Goal: Task Accomplishment & Management: Manage account settings

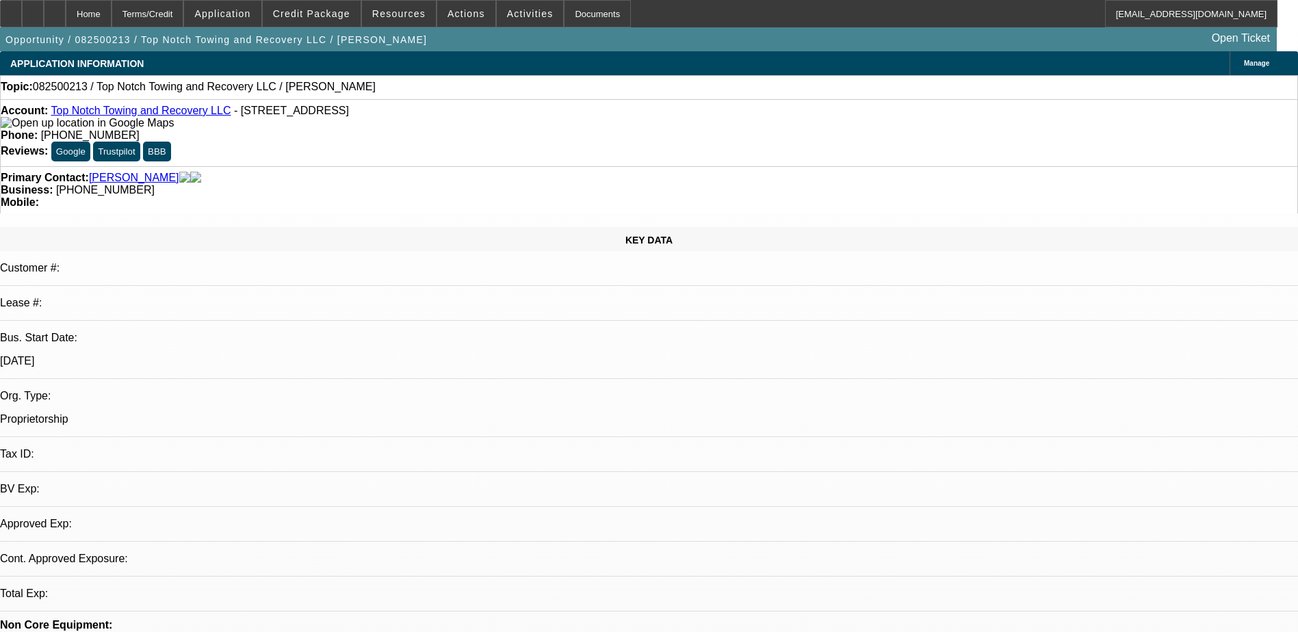
select select "0"
select select "2"
select select "0.1"
select select "4"
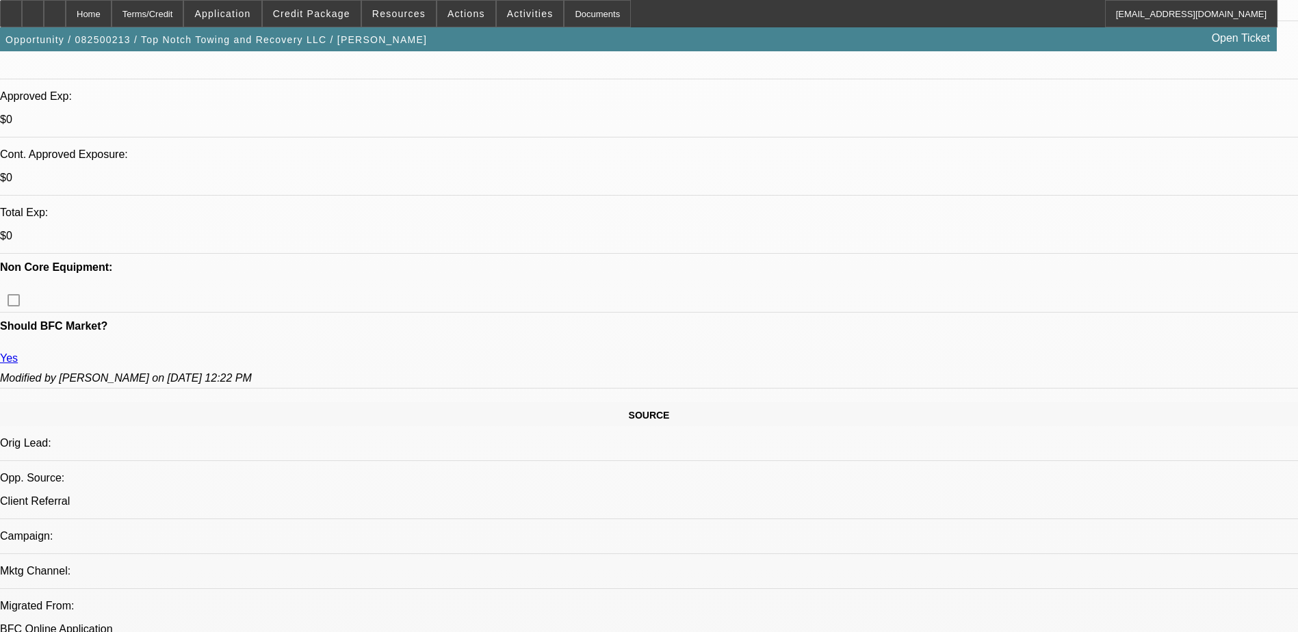
scroll to position [274, 0]
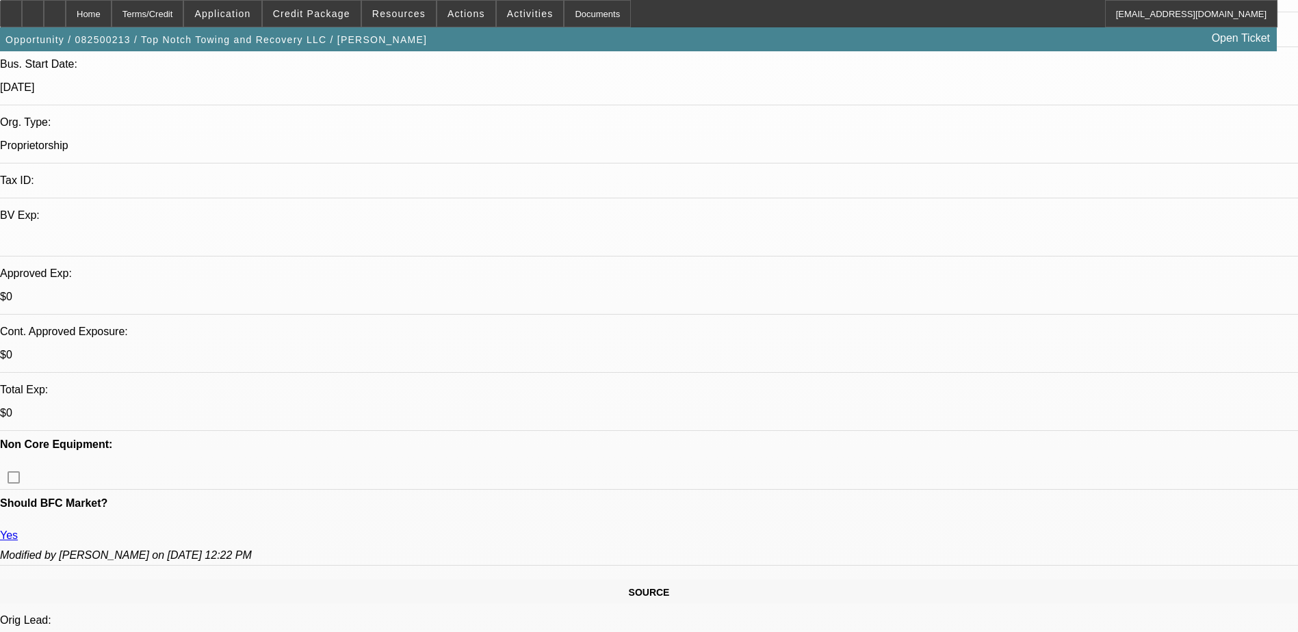
drag, startPoint x: 1086, startPoint y: 178, endPoint x: 1081, endPoint y: 123, distance: 54.9
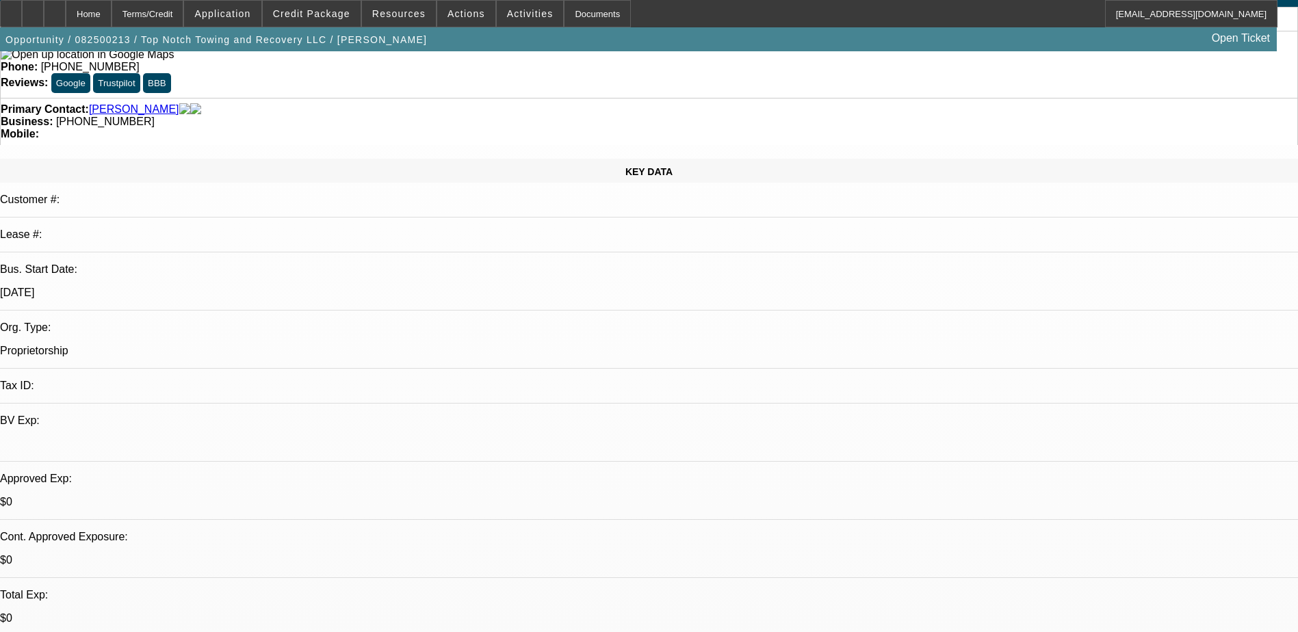
scroll to position [0, 0]
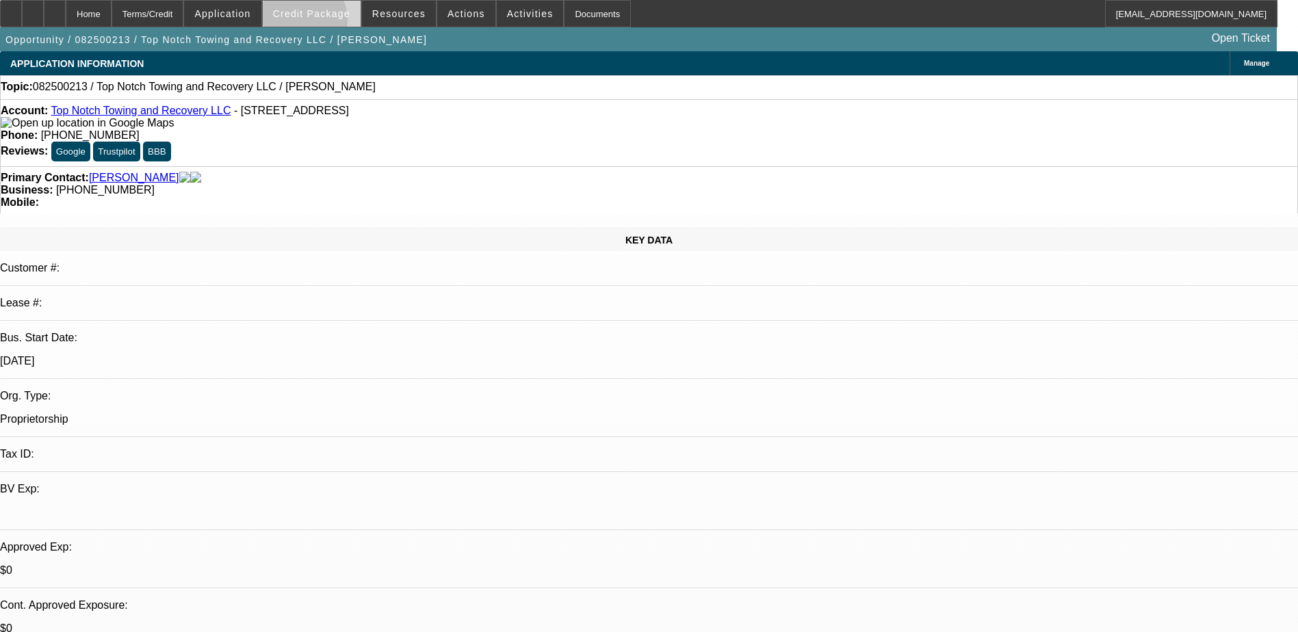
click at [323, 22] on span at bounding box center [312, 13] width 98 height 33
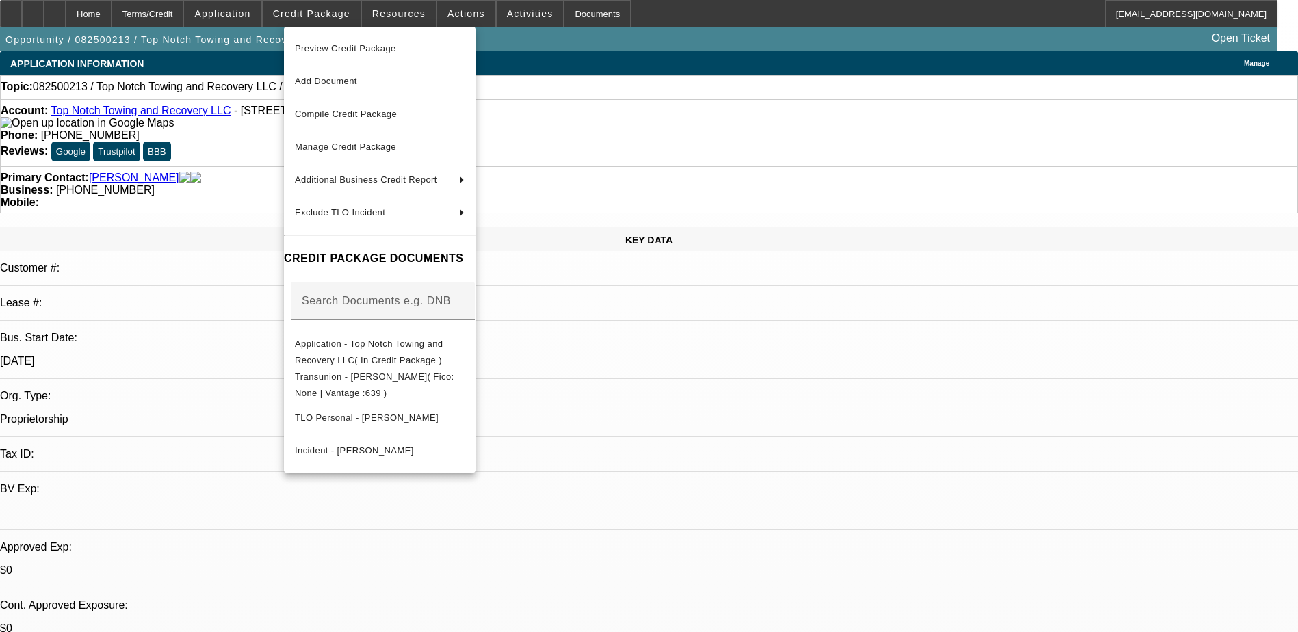
click at [674, 393] on div at bounding box center [649, 316] width 1298 height 632
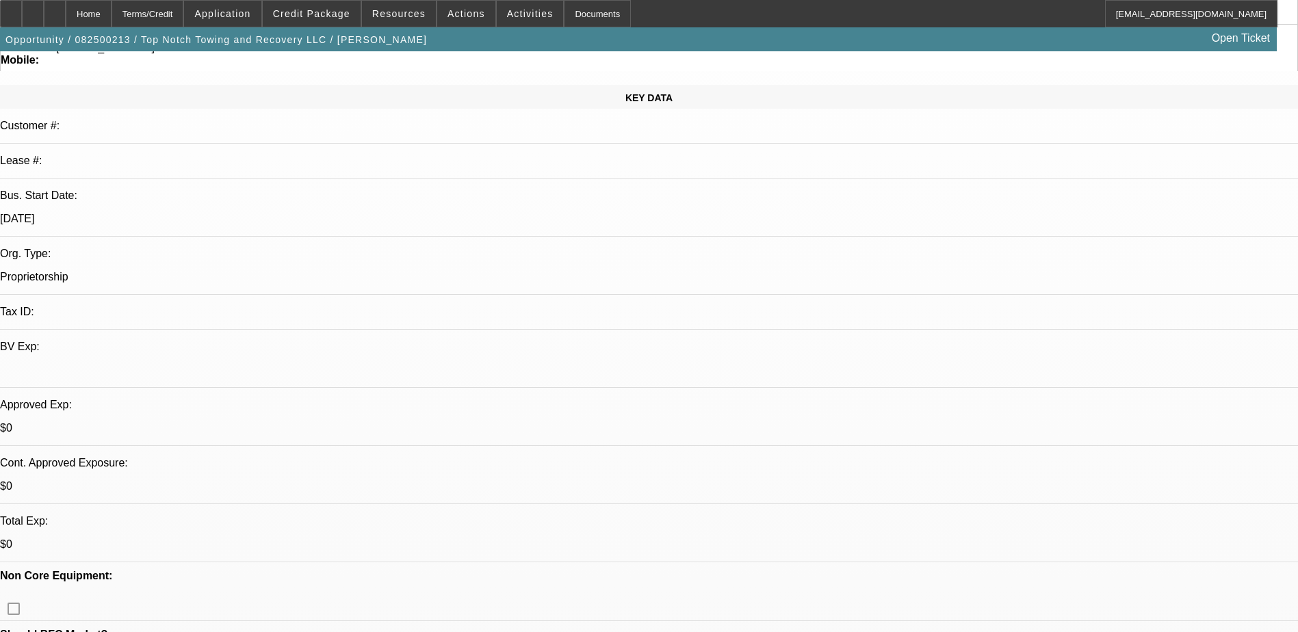
scroll to position [274, 0]
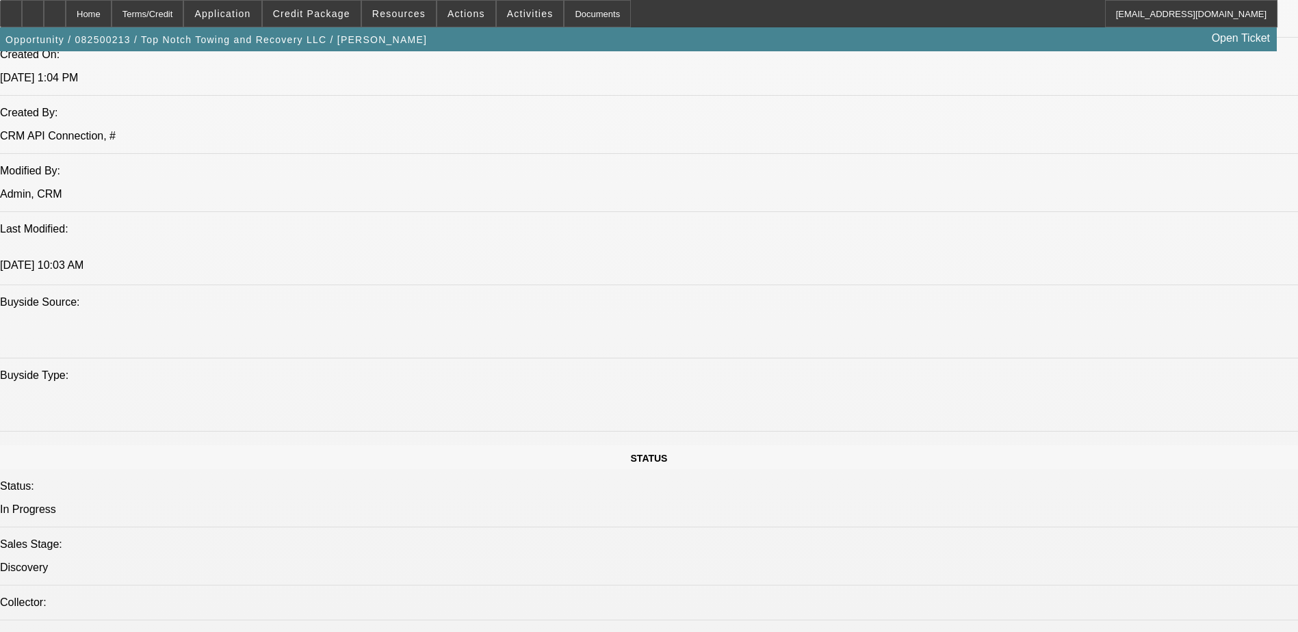
scroll to position [889, 0]
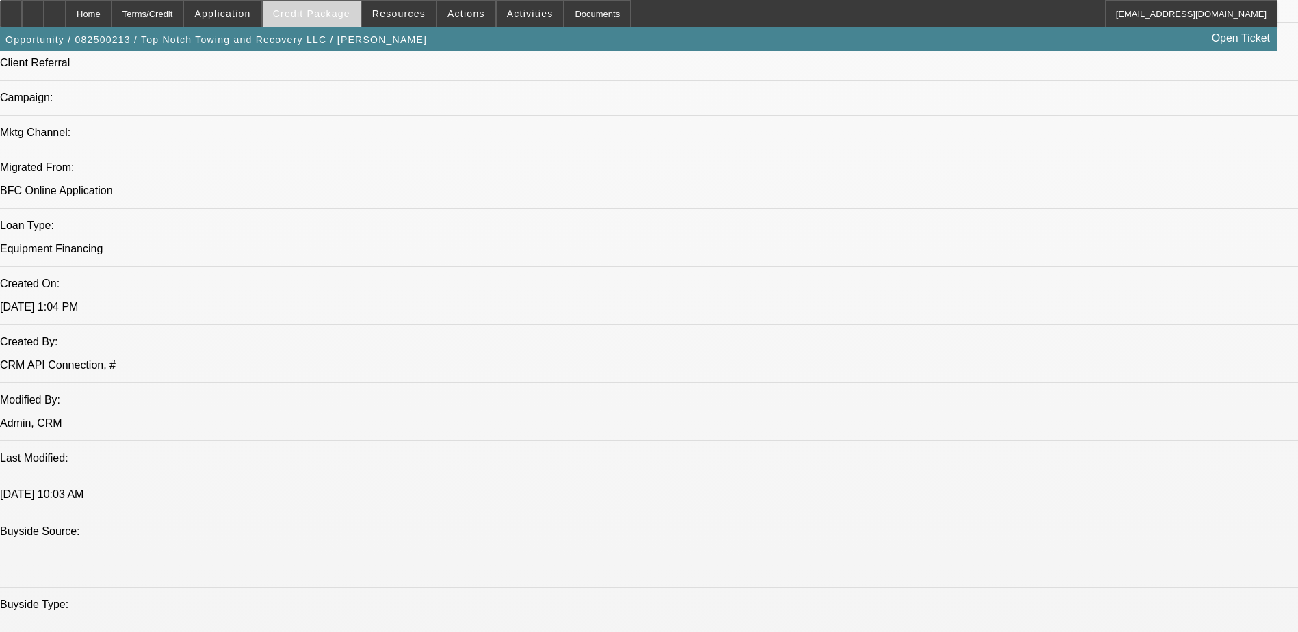
click at [335, 16] on span "Credit Package" at bounding box center [311, 13] width 77 height 11
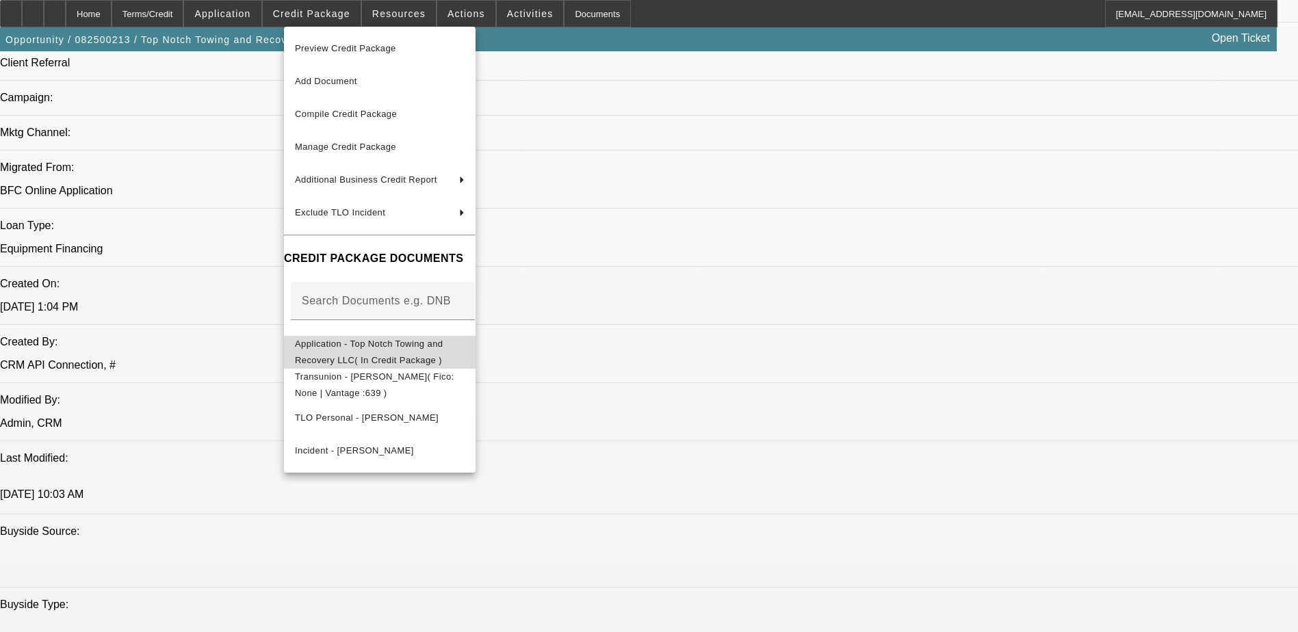
click at [443, 349] on span "Application - Top Notch Towing and Recovery LLC( In Credit Package )" at bounding box center [369, 352] width 148 height 27
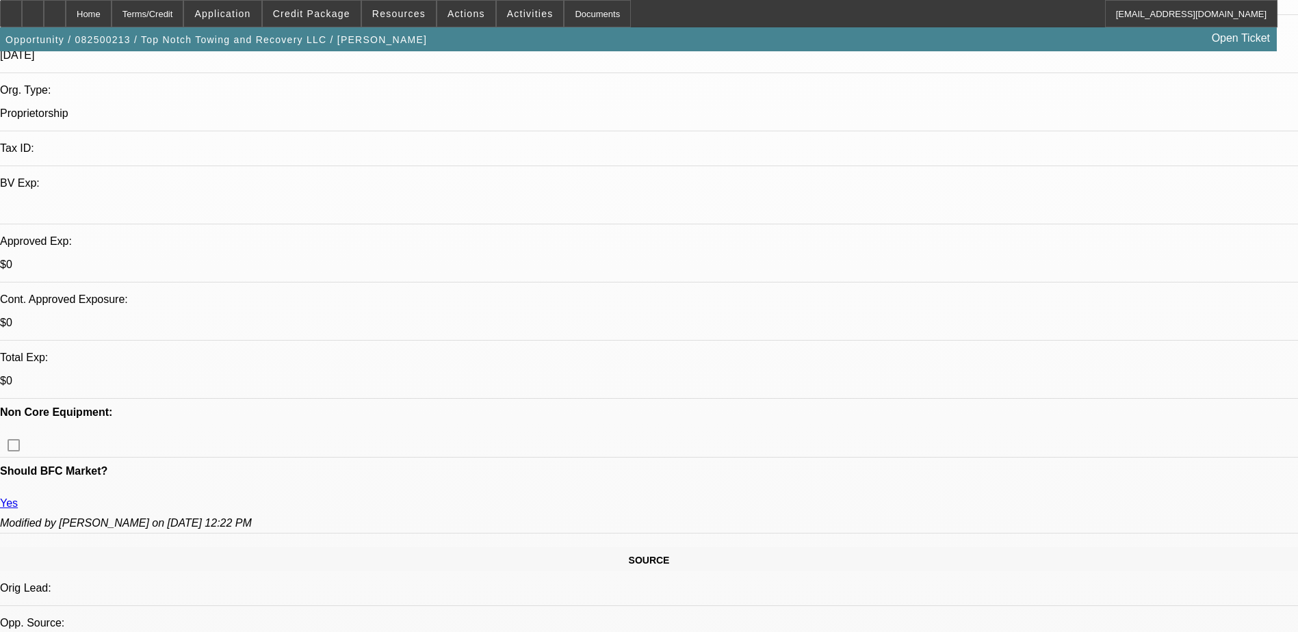
scroll to position [0, 0]
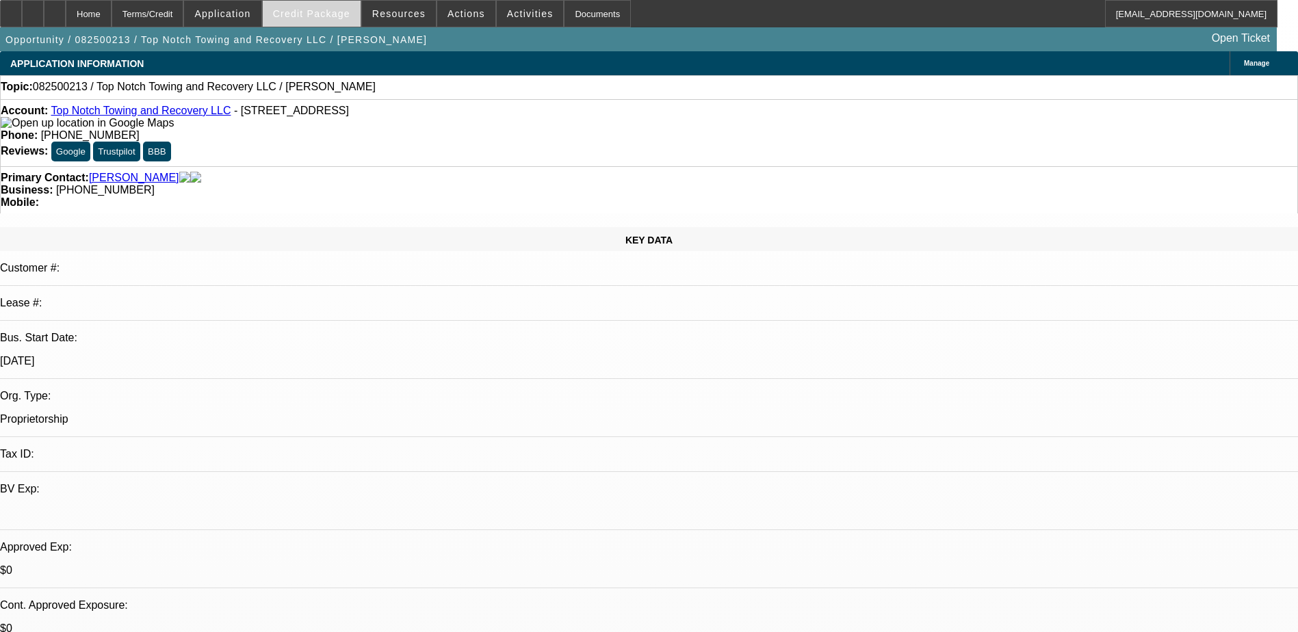
click at [326, 18] on span "Credit Package" at bounding box center [311, 13] width 77 height 11
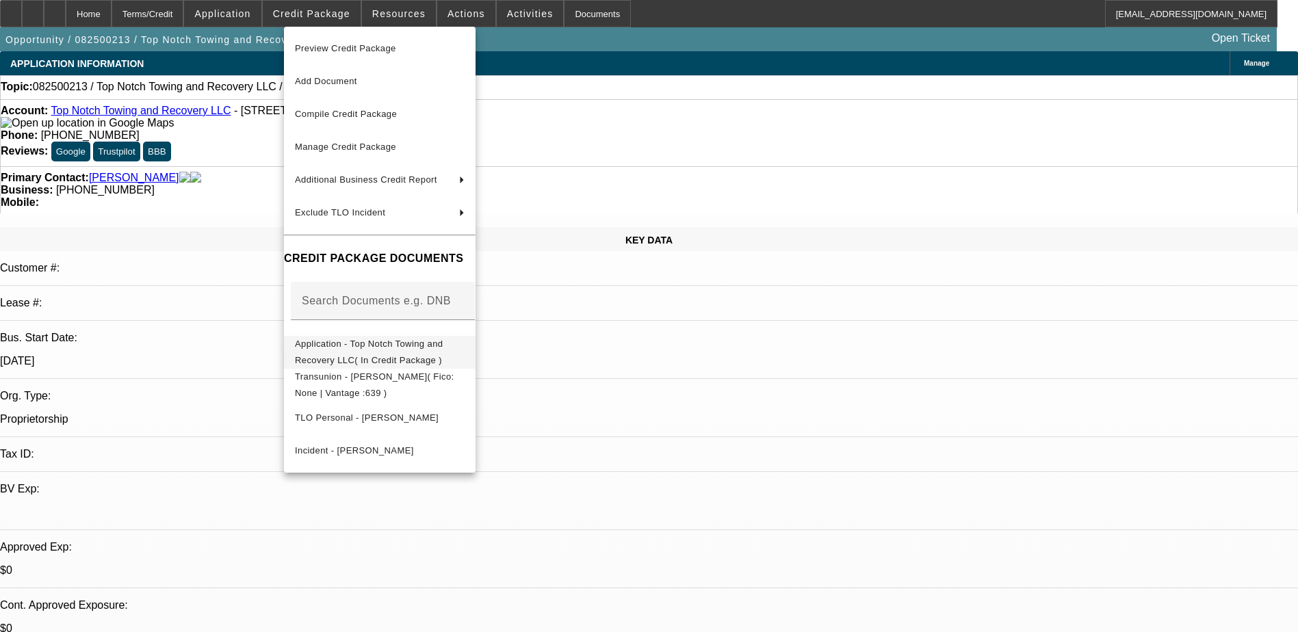
click at [465, 340] on span "Application - Top Notch Towing and Recovery LLC( In Credit Package )" at bounding box center [380, 352] width 170 height 33
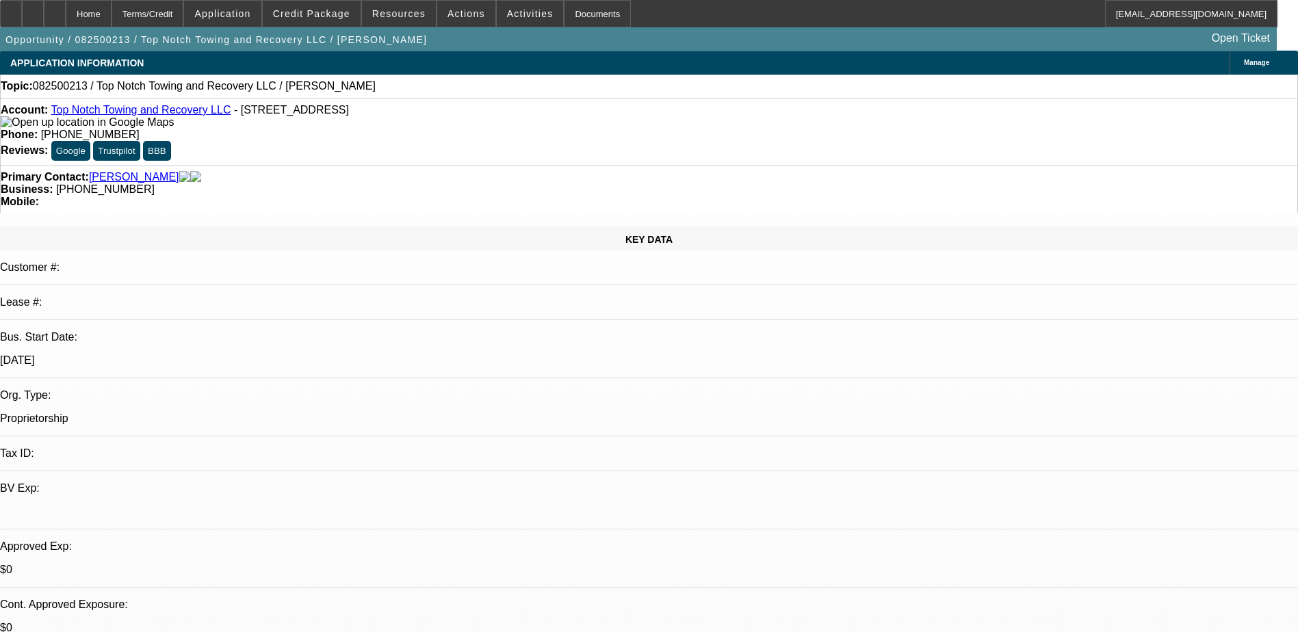
scroll to position [342, 0]
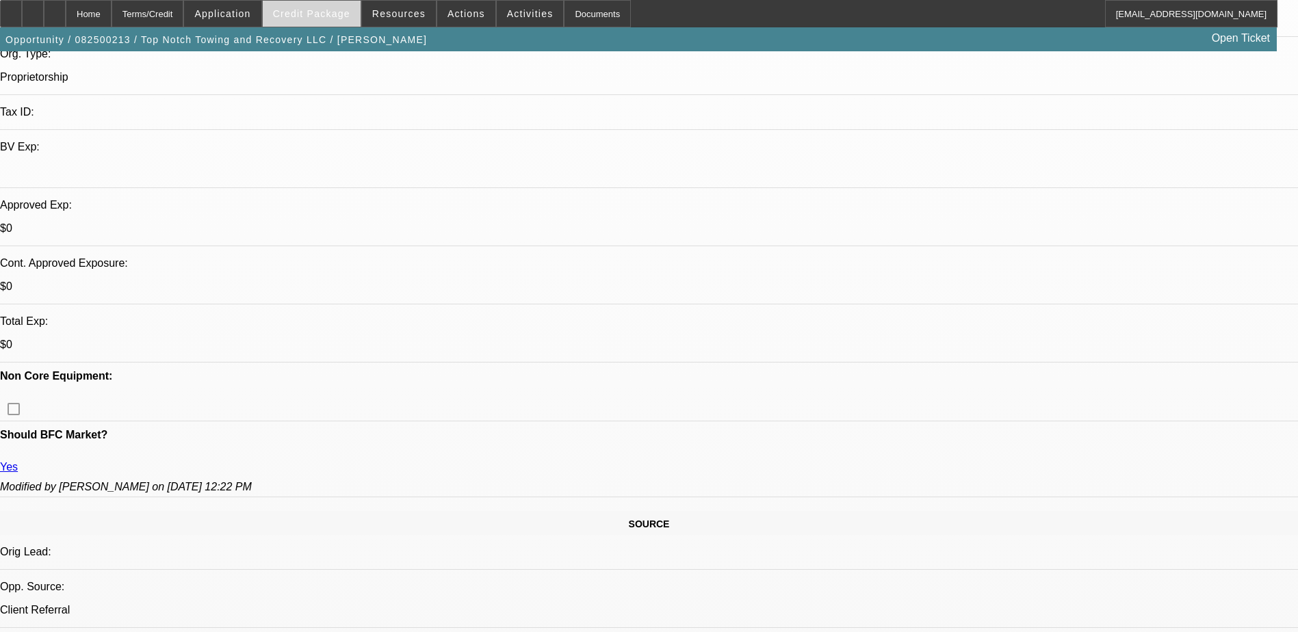
click at [347, 9] on span "Credit Package" at bounding box center [311, 13] width 77 height 11
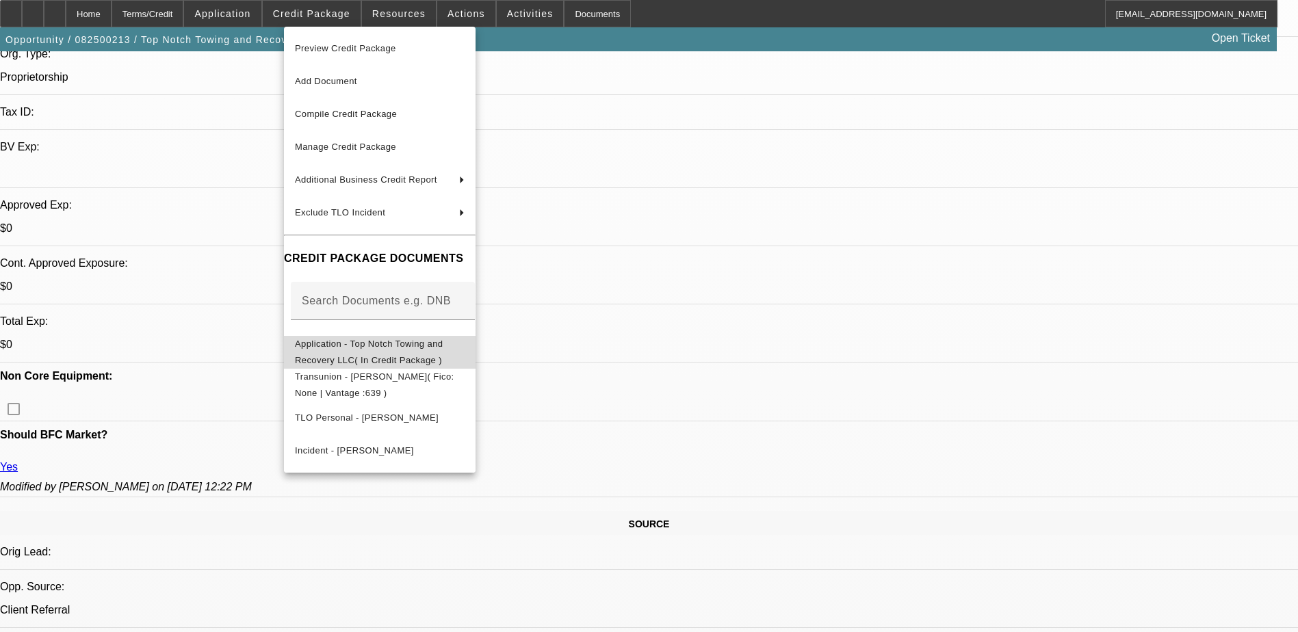
click at [443, 344] on span "Application - Top Notch Towing and Recovery LLC( In Credit Package )" at bounding box center [369, 352] width 148 height 27
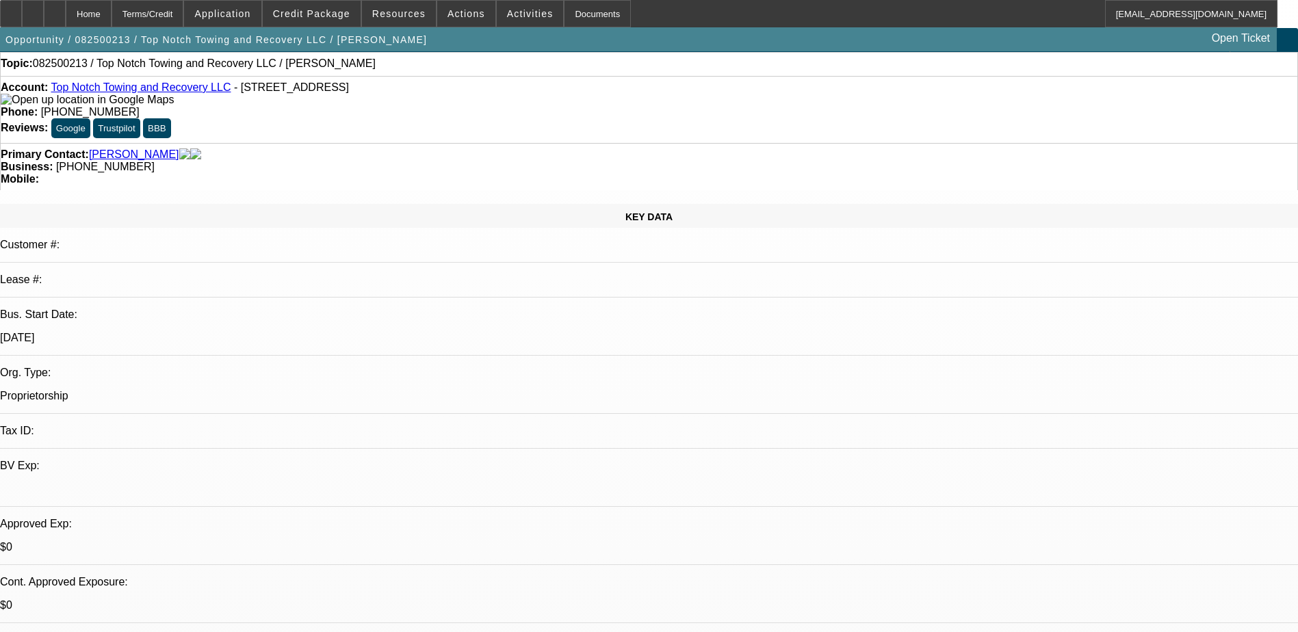
scroll to position [0, 0]
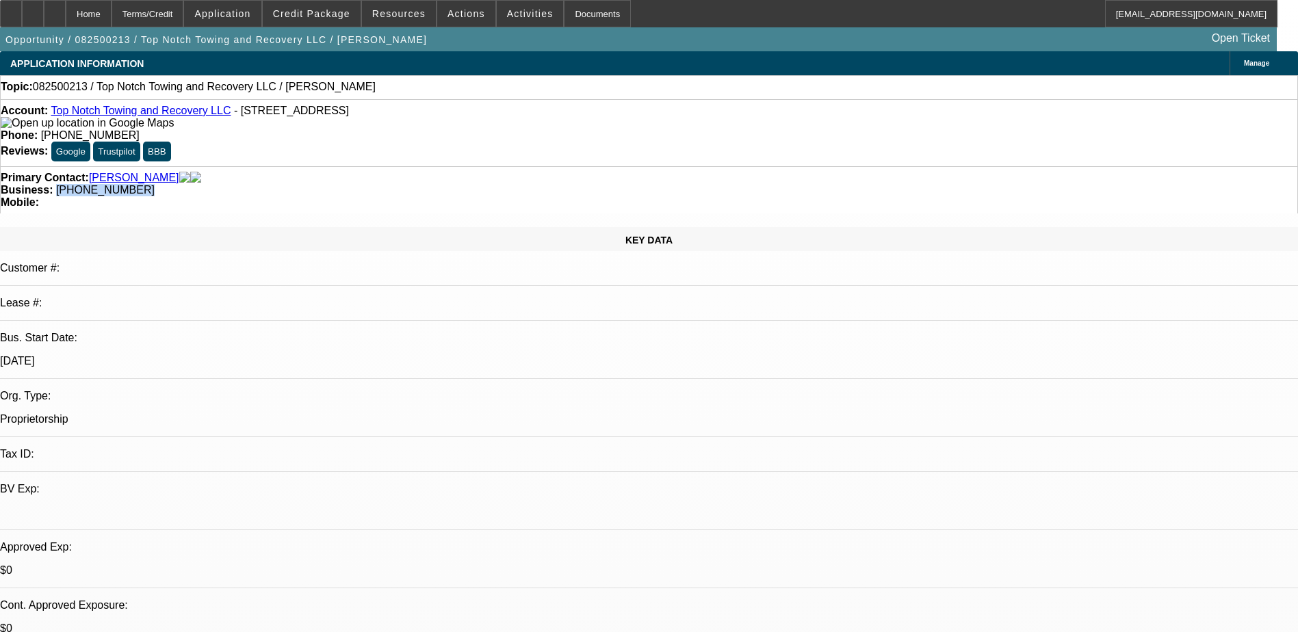
drag, startPoint x: 562, startPoint y: 140, endPoint x: 489, endPoint y: 162, distance: 75.7
click at [489, 166] on div "Primary Contact: [PERSON_NAME] Business: [PHONE_NUMBER] Mobile:" at bounding box center [649, 189] width 1298 height 47
copy span "[PHONE_NUMBER]"
drag, startPoint x: 163, startPoint y: 107, endPoint x: 162, endPoint y: 116, distance: 8.2
click at [162, 108] on div "Account: Top Notch Towing and Recovery LLC - [STREET_ADDRESS] Phone: [PHONE_NUM…" at bounding box center [649, 132] width 1298 height 67
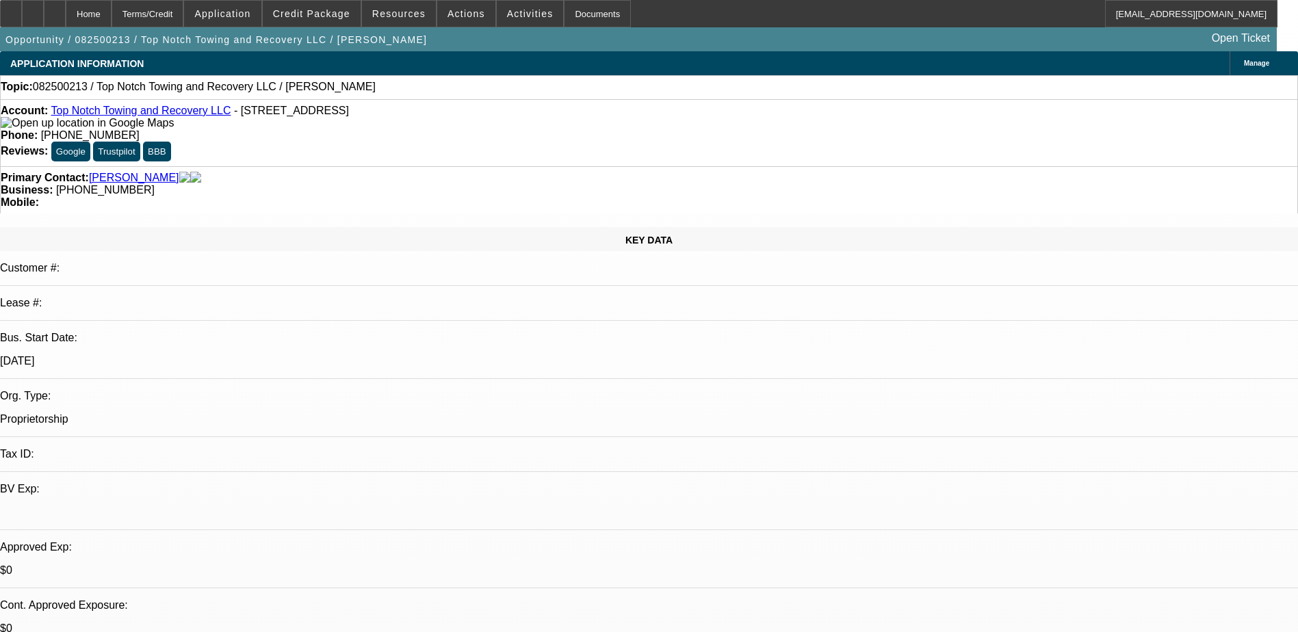
click at [163, 116] on link "Top Notch Towing and Recovery LLC" at bounding box center [141, 111] width 180 height 12
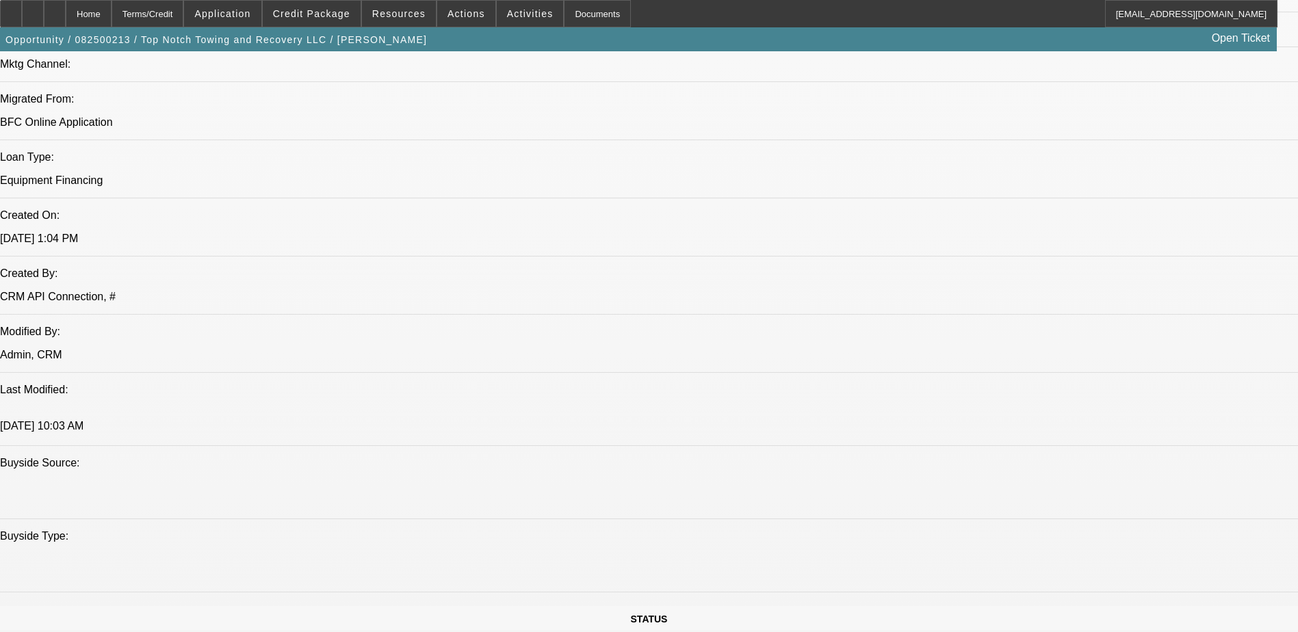
scroll to position [753, 0]
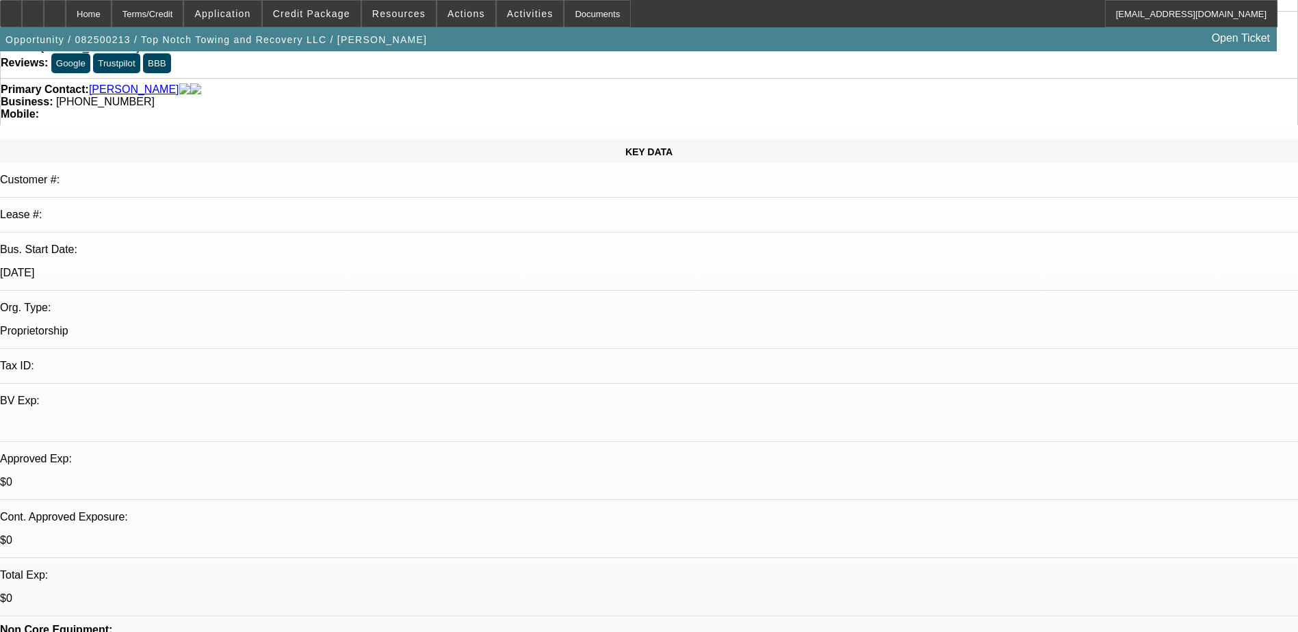
scroll to position [0, 0]
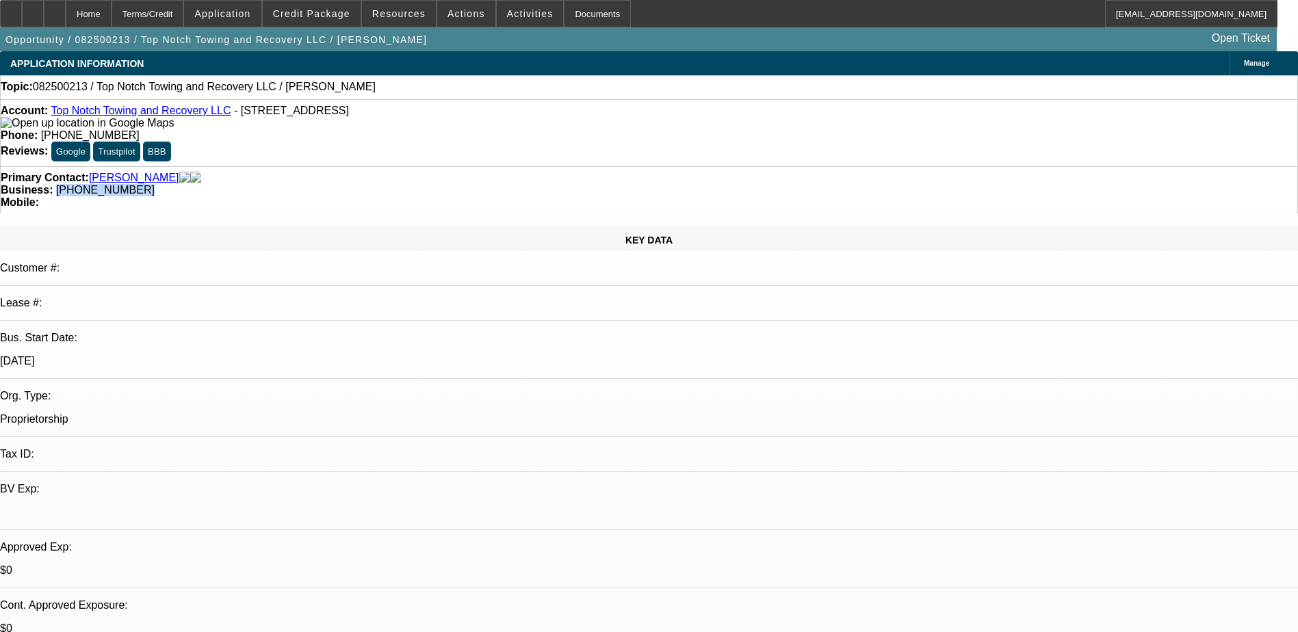
drag, startPoint x: 561, startPoint y: 148, endPoint x: 489, endPoint y: 164, distance: 73.4
click at [489, 166] on div "Primary Contact: [PERSON_NAME] Business: [PHONE_NUMBER] Mobile:" at bounding box center [649, 189] width 1298 height 47
copy span "[PHONE_NUMBER]"
click at [397, 129] on div "Account: Top Notch Towing and Recovery LLC - [STREET_ADDRESS]" at bounding box center [649, 117] width 1296 height 25
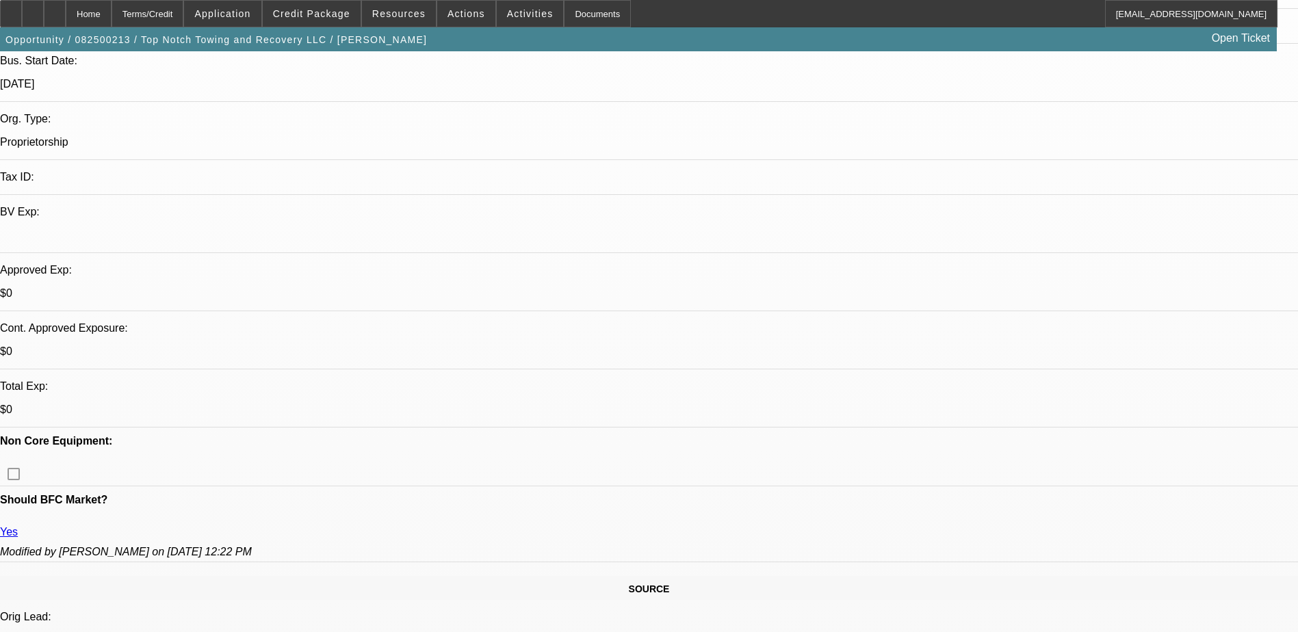
scroll to position [274, 0]
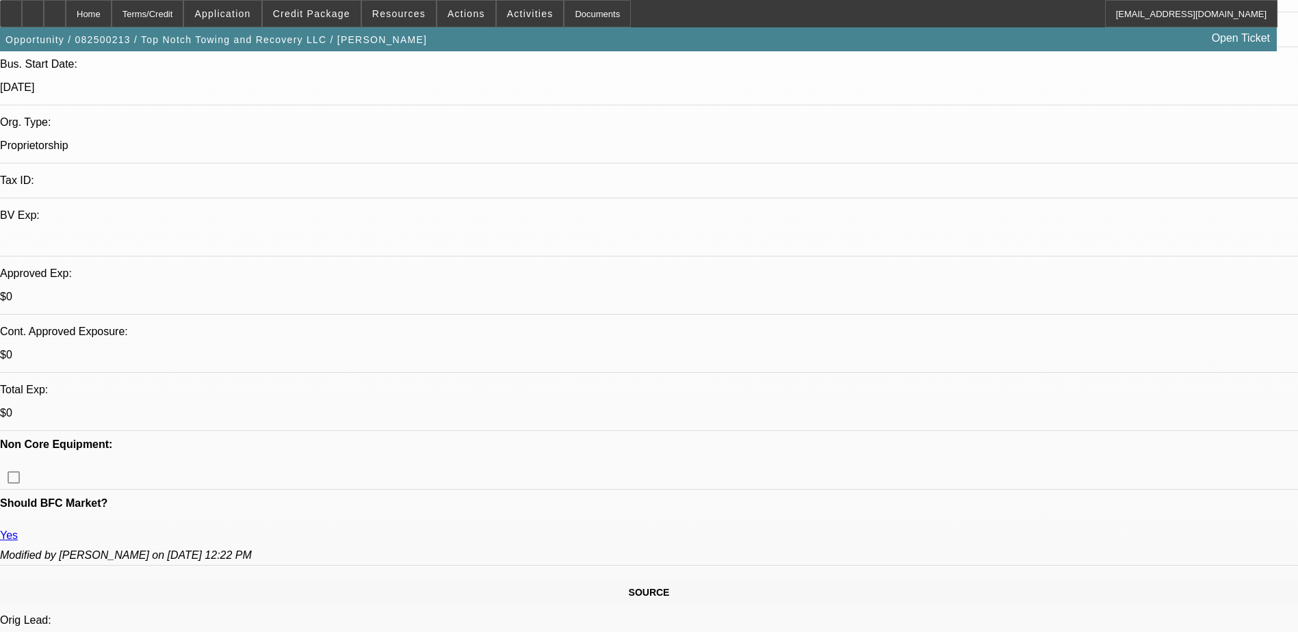
click at [357, 21] on span at bounding box center [312, 13] width 98 height 33
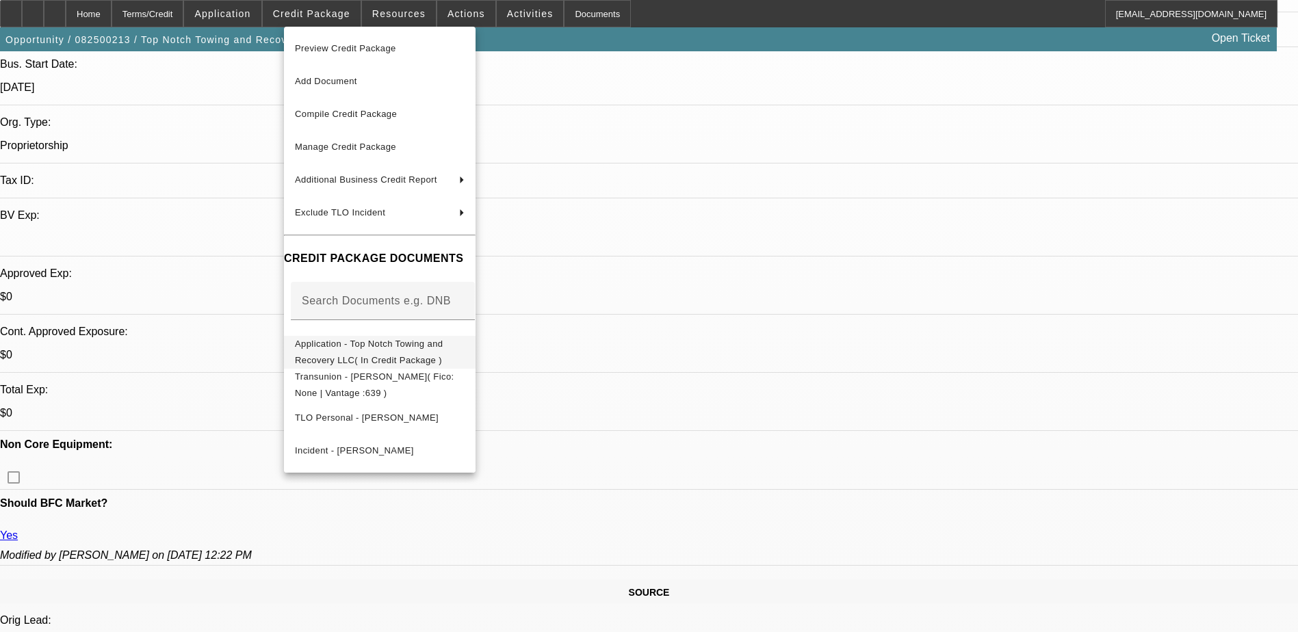
click at [443, 348] on span "Application - Top Notch Towing and Recovery LLC( In Credit Package )" at bounding box center [369, 352] width 148 height 27
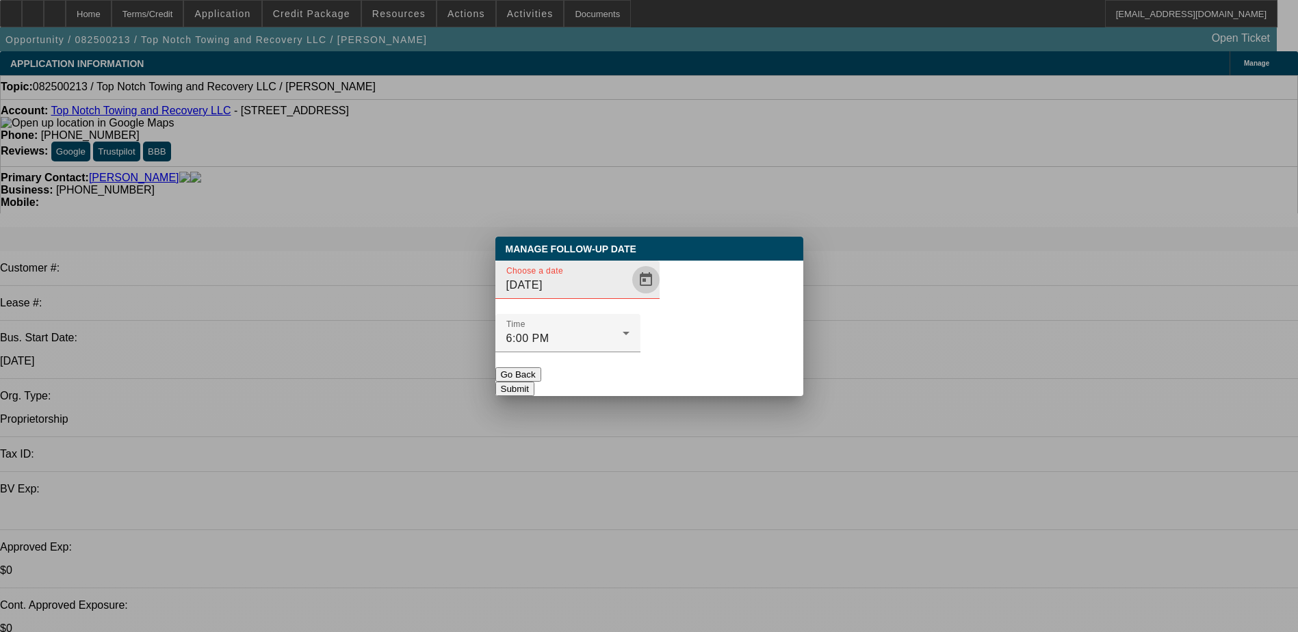
click at [629, 296] on span "Open calendar" at bounding box center [645, 279] width 33 height 33
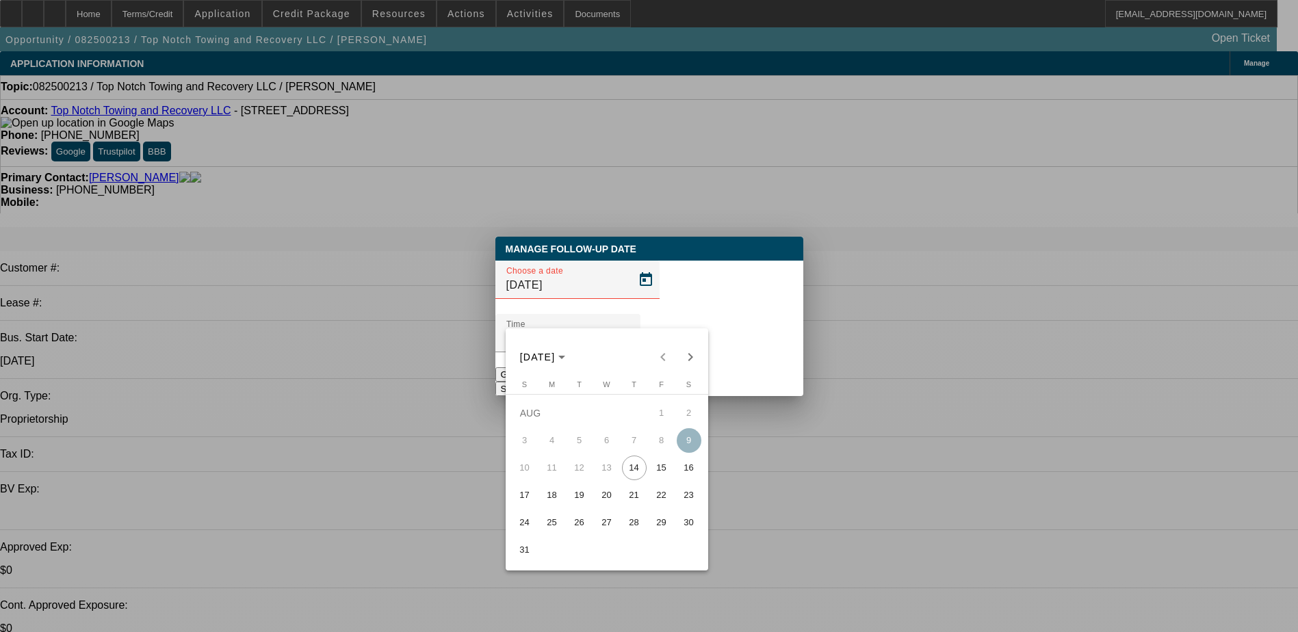
click at [666, 475] on span "15" at bounding box center [661, 468] width 25 height 25
type input "[DATE]"
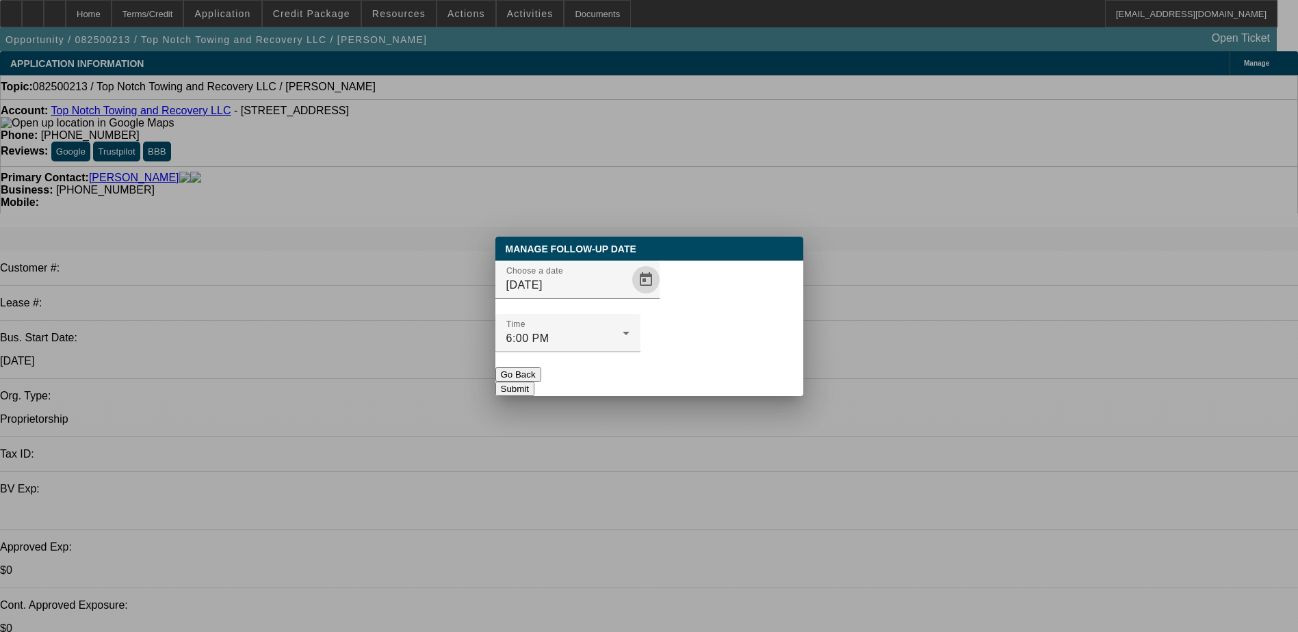
click at [534, 382] on button "Submit" at bounding box center [514, 389] width 39 height 14
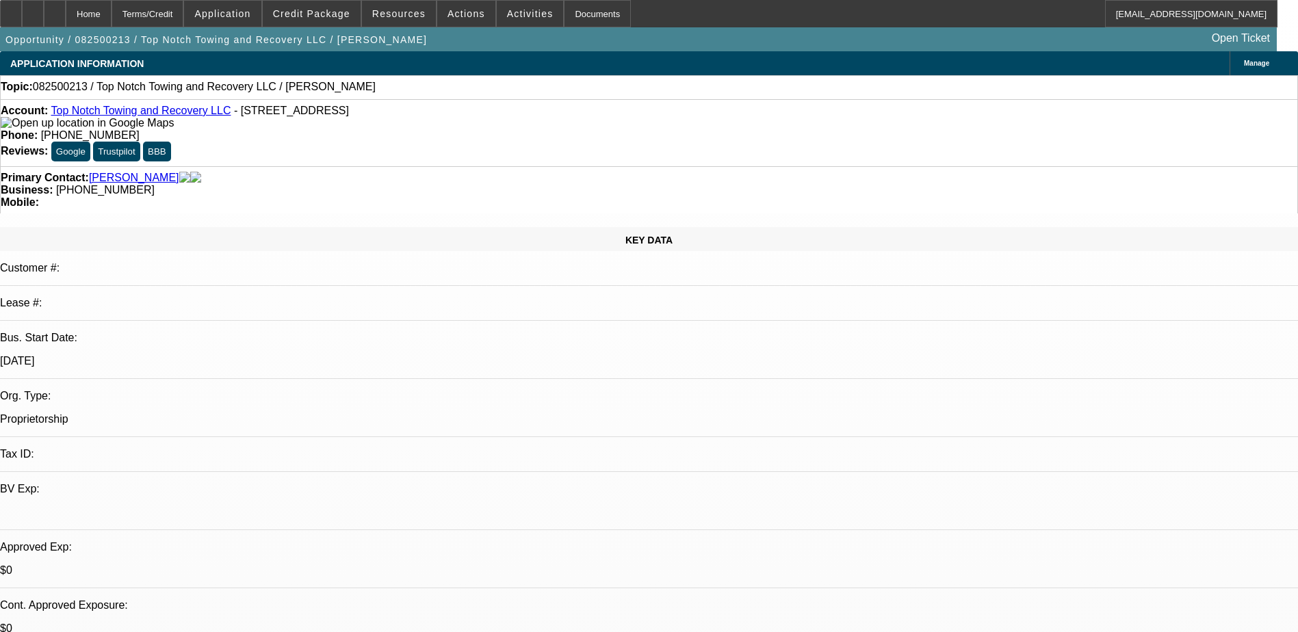
click at [362, 166] on div "Primary Contact: [PERSON_NAME] Business: [PHONE_NUMBER] Mobile:" at bounding box center [649, 189] width 1298 height 47
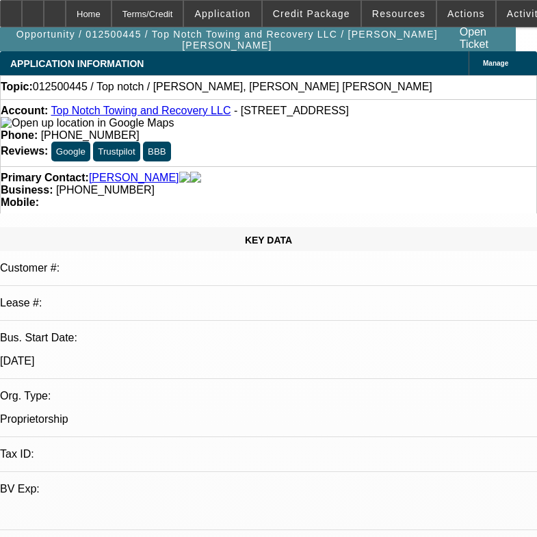
select select "0"
select select "2"
select select "0.1"
select select "1"
select select "2"
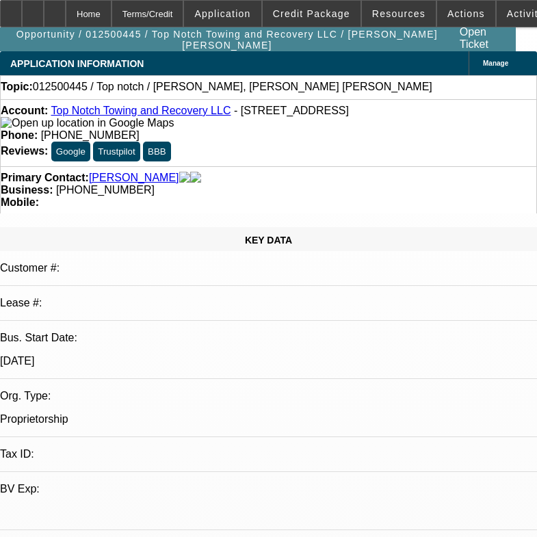
select select "4"
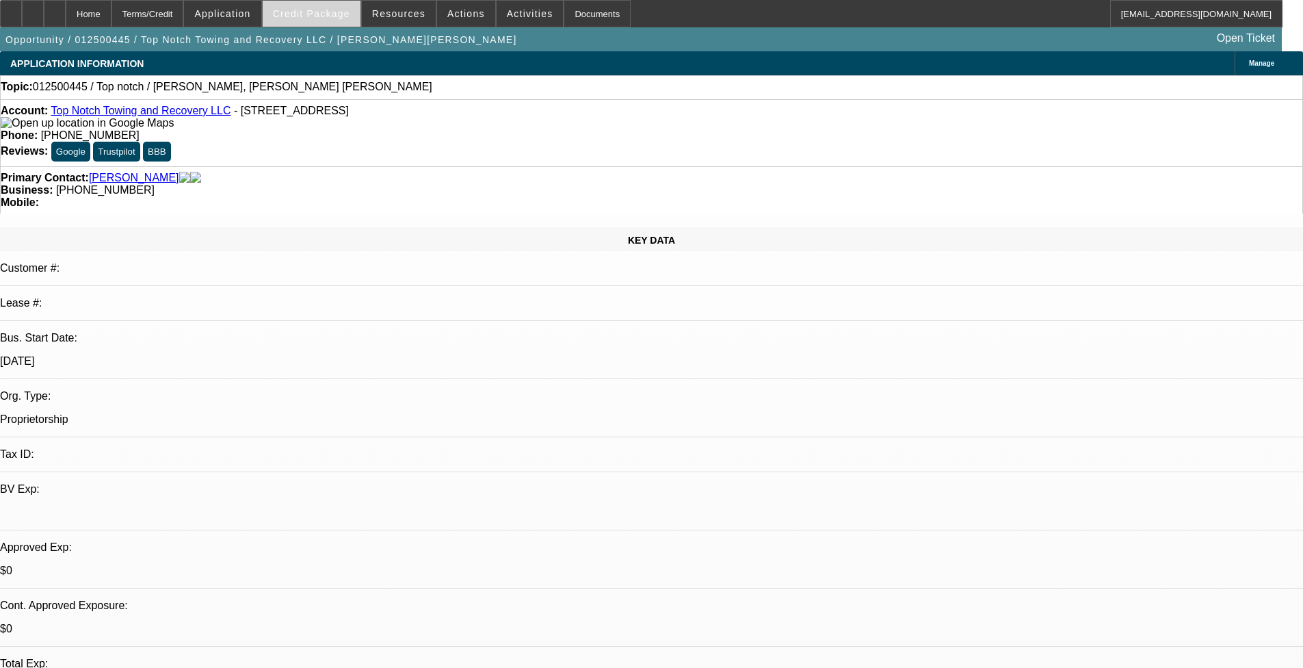
click at [341, 18] on span "Credit Package" at bounding box center [311, 13] width 77 height 11
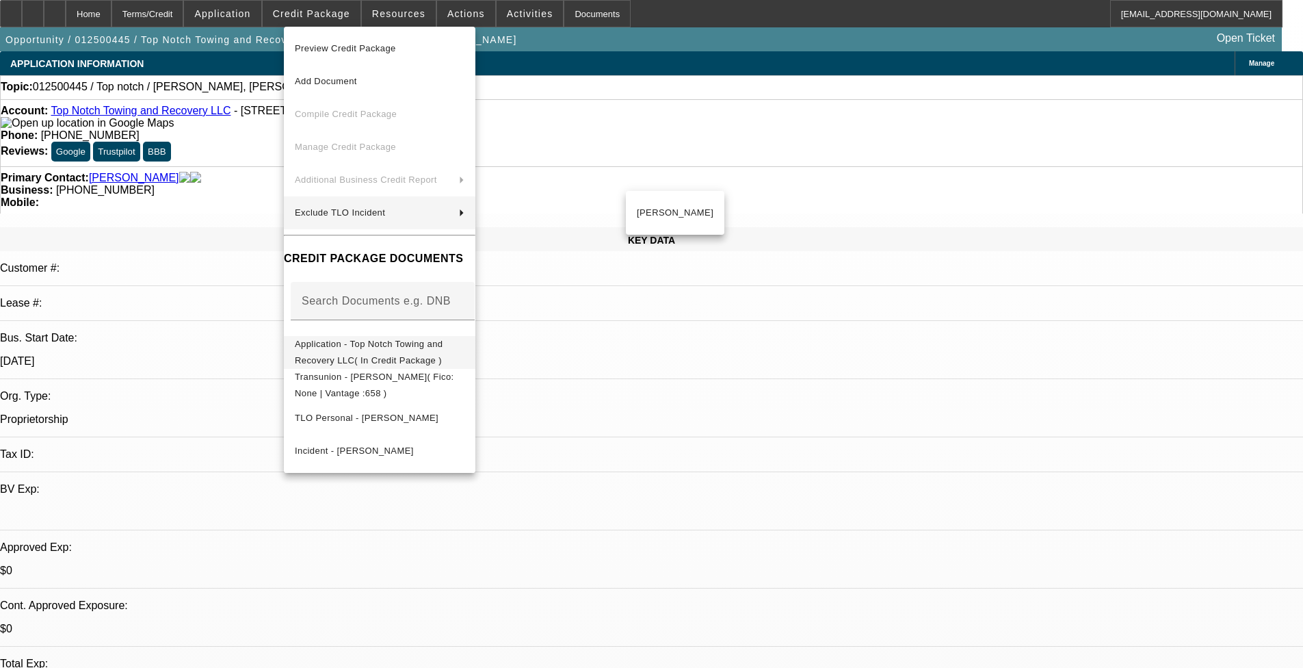
click at [434, 341] on span "Application - Top Notch Towing and Recovery LLC( In Credit Package )" at bounding box center [380, 352] width 170 height 33
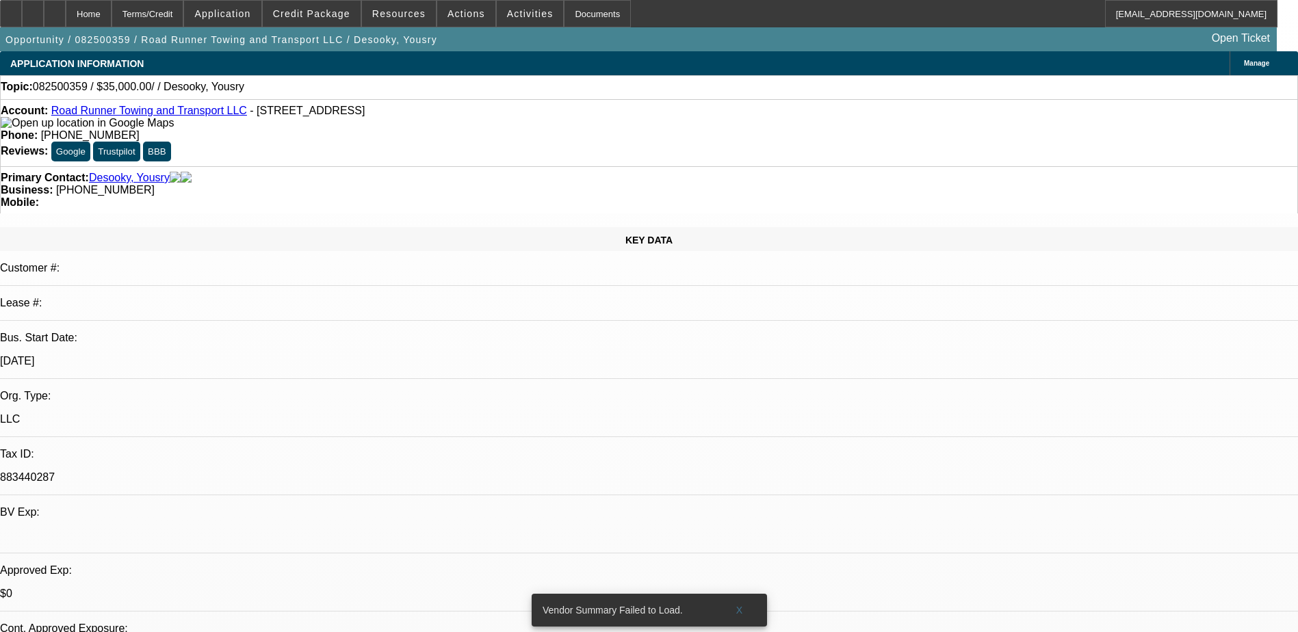
select select "0"
select select "2"
select select "0.1"
select select "4"
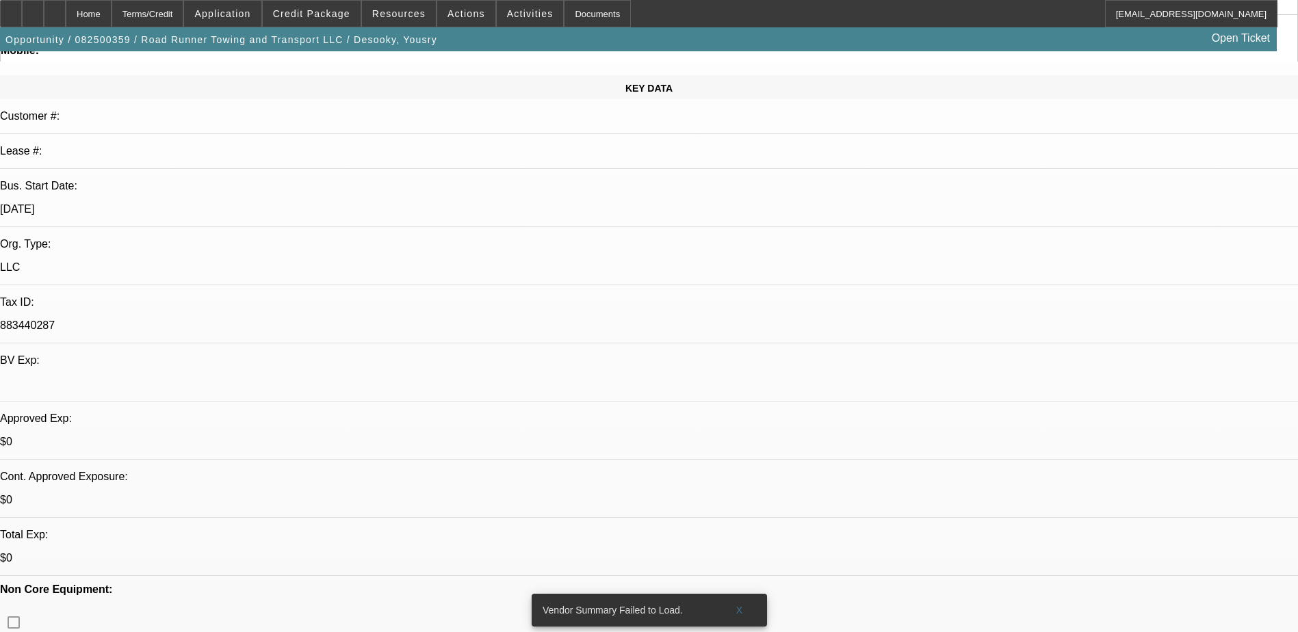
scroll to position [342, 0]
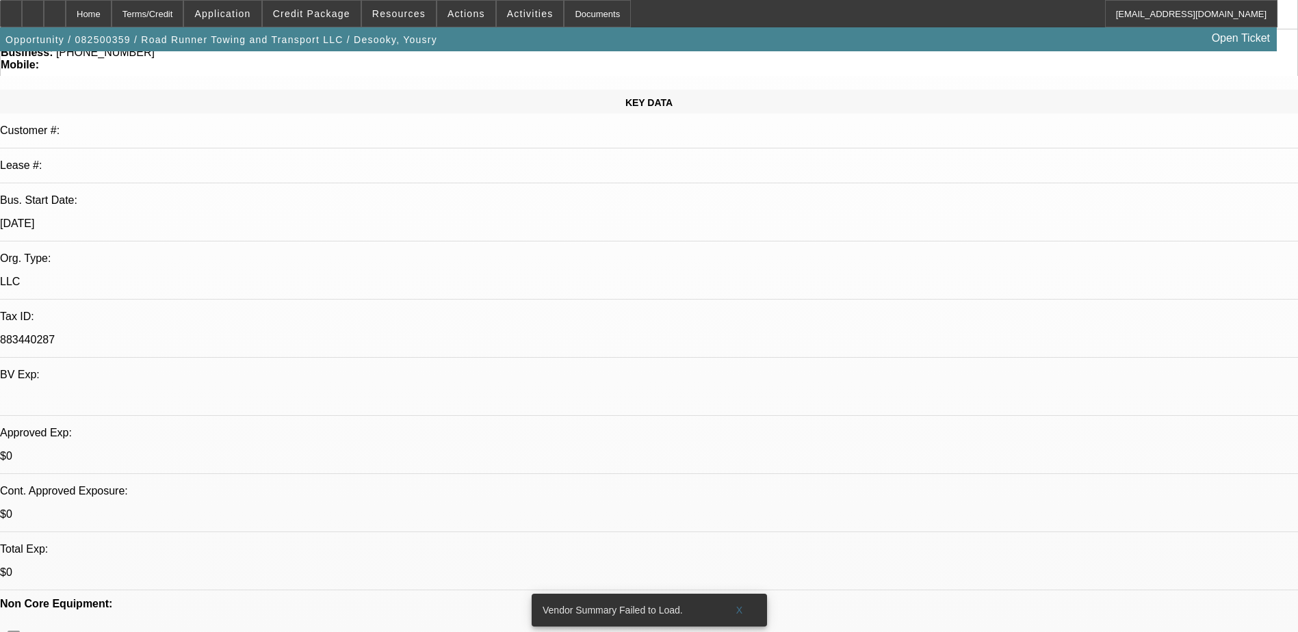
scroll to position [0, 0]
